Goal: Task Accomplishment & Management: Manage account settings

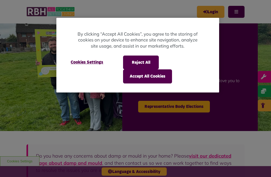
click at [146, 74] on button "Accept All Cookies" at bounding box center [147, 76] width 49 height 14
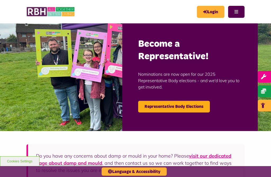
click at [210, 10] on link "Login" at bounding box center [211, 12] width 28 height 12
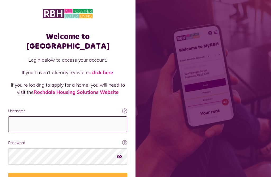
click at [18, 116] on input "Username" at bounding box center [67, 124] width 119 height 16
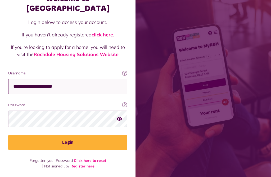
scroll to position [109, 0]
type input "**********"
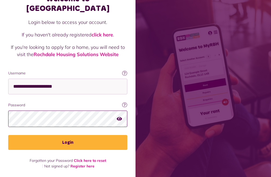
scroll to position [112, 0]
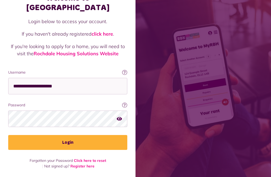
click at [76, 135] on button "Login" at bounding box center [67, 142] width 119 height 15
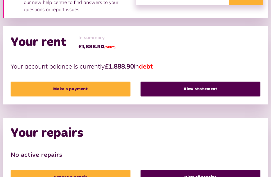
scroll to position [112, 0]
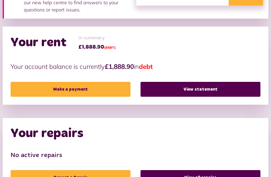
click at [203, 84] on link "View statement" at bounding box center [201, 89] width 120 height 15
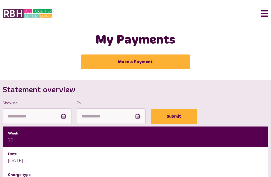
click at [266, 15] on button "Menu" at bounding box center [262, 13] width 11 height 16
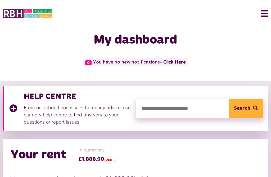
click at [267, 14] on button "Menu" at bounding box center [262, 13] width 11 height 16
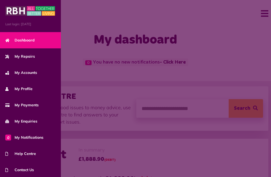
scroll to position [33, 0]
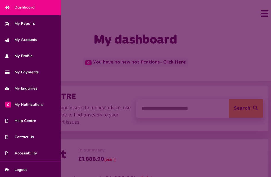
click at [26, 168] on span "Logout" at bounding box center [15, 169] width 21 height 6
